Goal: Information Seeking & Learning: Learn about a topic

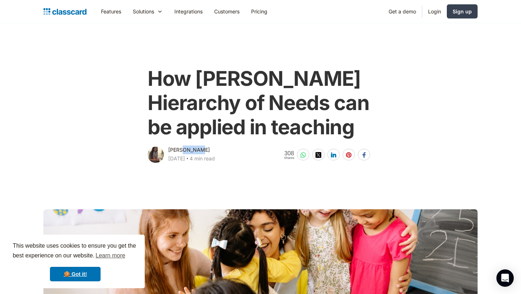
drag, startPoint x: 199, startPoint y: 150, endPoint x: 185, endPoint y: 151, distance: 13.8
click at [185, 151] on div "[PERSON_NAME]" at bounding box center [189, 150] width 42 height 9
drag, startPoint x: 170, startPoint y: 149, endPoint x: 186, endPoint y: 167, distance: 24.3
click at [186, 154] on div "[PERSON_NAME] [DATE] ‧ 4 min read" at bounding box center [191, 155] width 47 height 19
click at [185, 154] on div "[DATE]" at bounding box center [176, 158] width 17 height 9
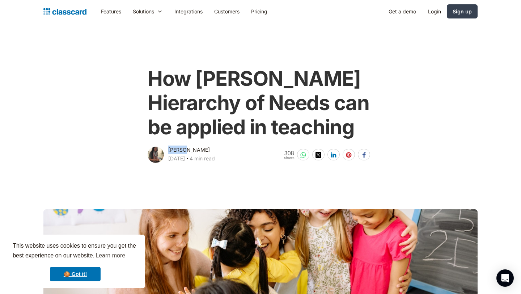
drag, startPoint x: 187, startPoint y: 152, endPoint x: 169, endPoint y: 151, distance: 17.4
click at [169, 151] on div "[PERSON_NAME]" at bounding box center [189, 150] width 42 height 9
copy div "[PERSON_NAME]"
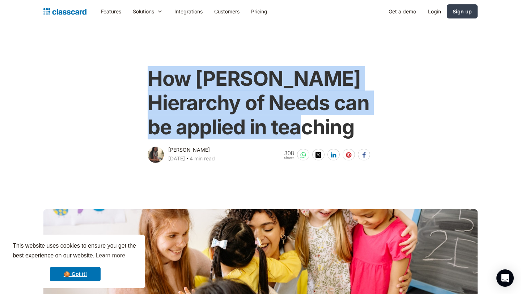
drag, startPoint x: 146, startPoint y: 75, endPoint x: 353, endPoint y: 141, distance: 217.4
click at [353, 141] on div "How [PERSON_NAME] Hierarchy of Needs can be applied in teaching [PERSON_NAME] […" at bounding box center [261, 111] width 230 height 105
copy h1 "How [PERSON_NAME] Hierarchy of Needs can be applied in teaching"
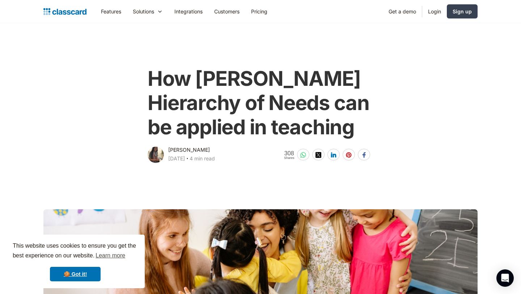
click at [404, 120] on div "How [PERSON_NAME] Hierarchy of Needs can be applied in teaching [PERSON_NAME] […" at bounding box center [260, 111] width 294 height 105
click at [85, 275] on link "🍪 Got it!" at bounding box center [75, 274] width 51 height 14
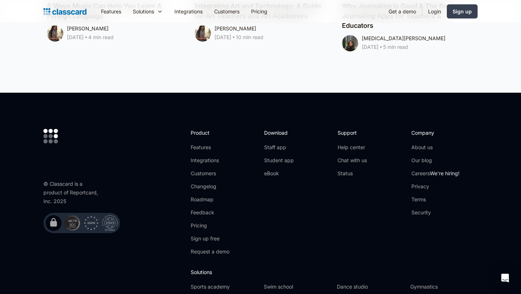
scroll to position [4040, 0]
